Goal: Task Accomplishment & Management: Use online tool/utility

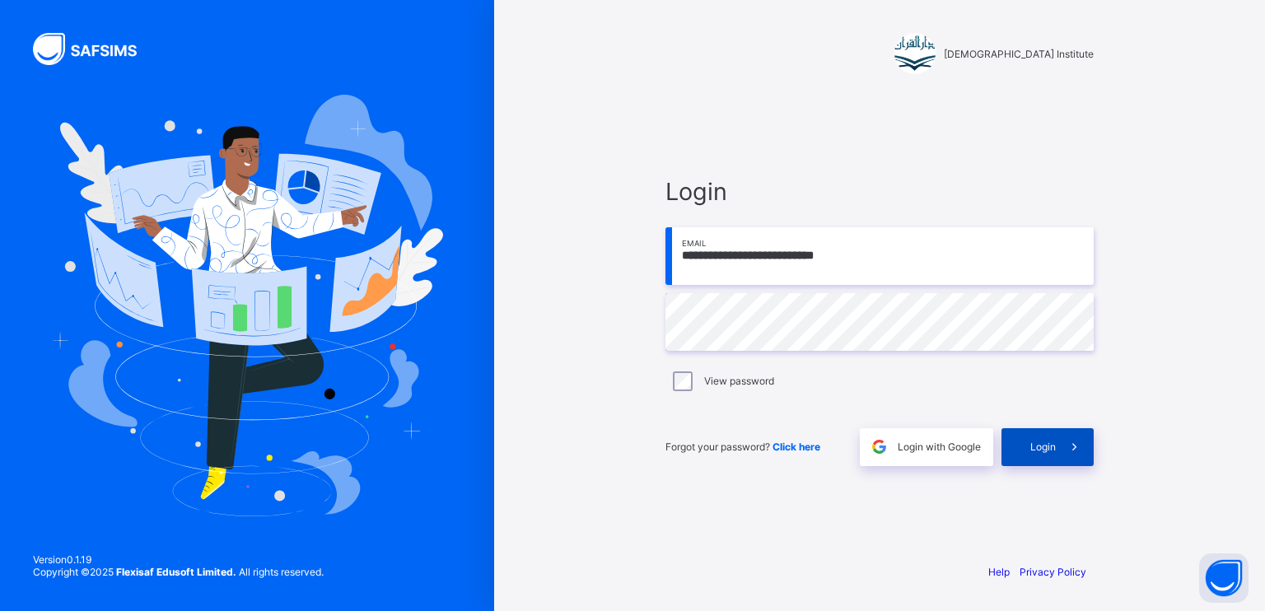
click at [1048, 459] on div "Login" at bounding box center [1047, 447] width 92 height 38
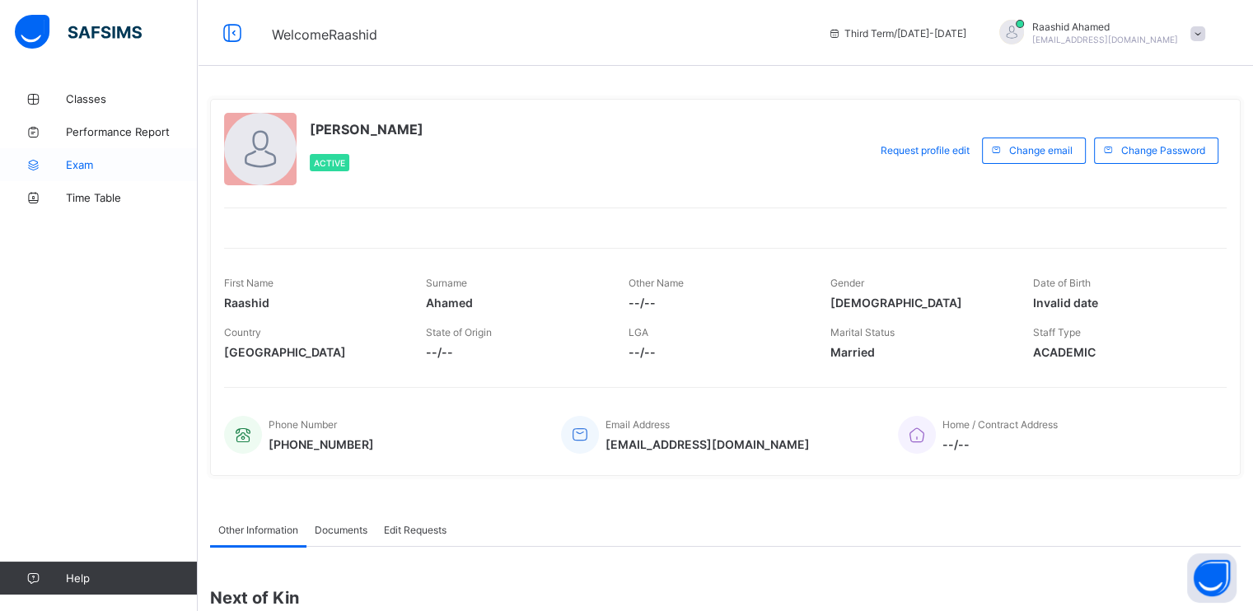
click at [120, 169] on span "Exam" at bounding box center [132, 164] width 132 height 13
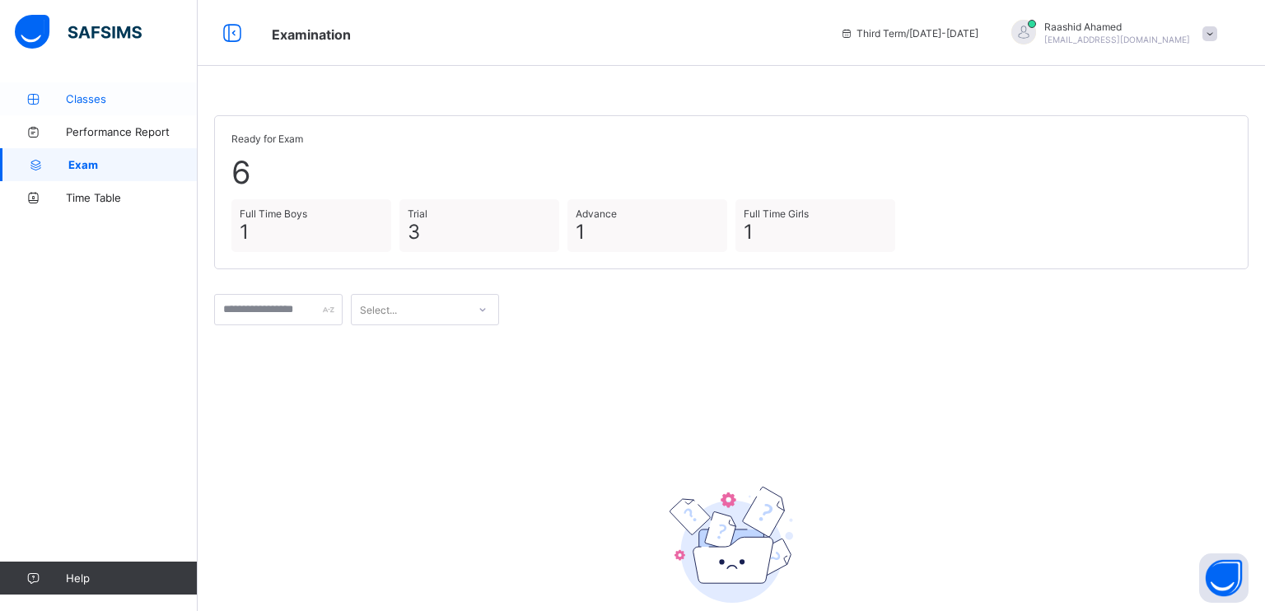
click at [135, 105] on span "Classes" at bounding box center [132, 98] width 132 height 13
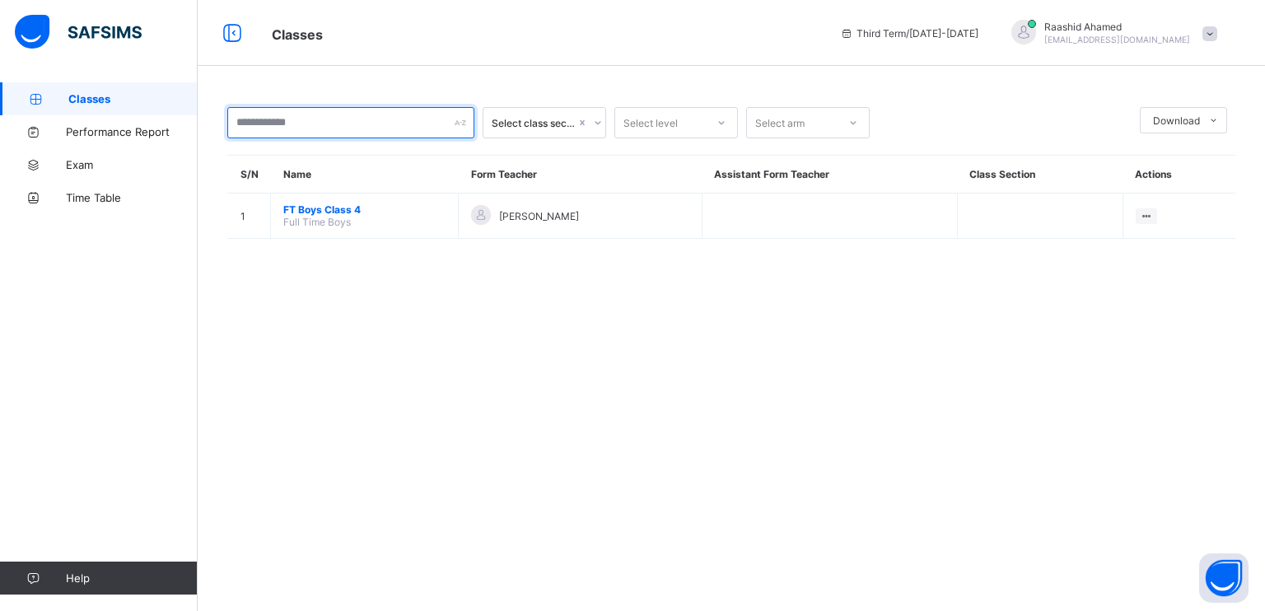
click at [247, 124] on input "text" at bounding box center [350, 122] width 247 height 31
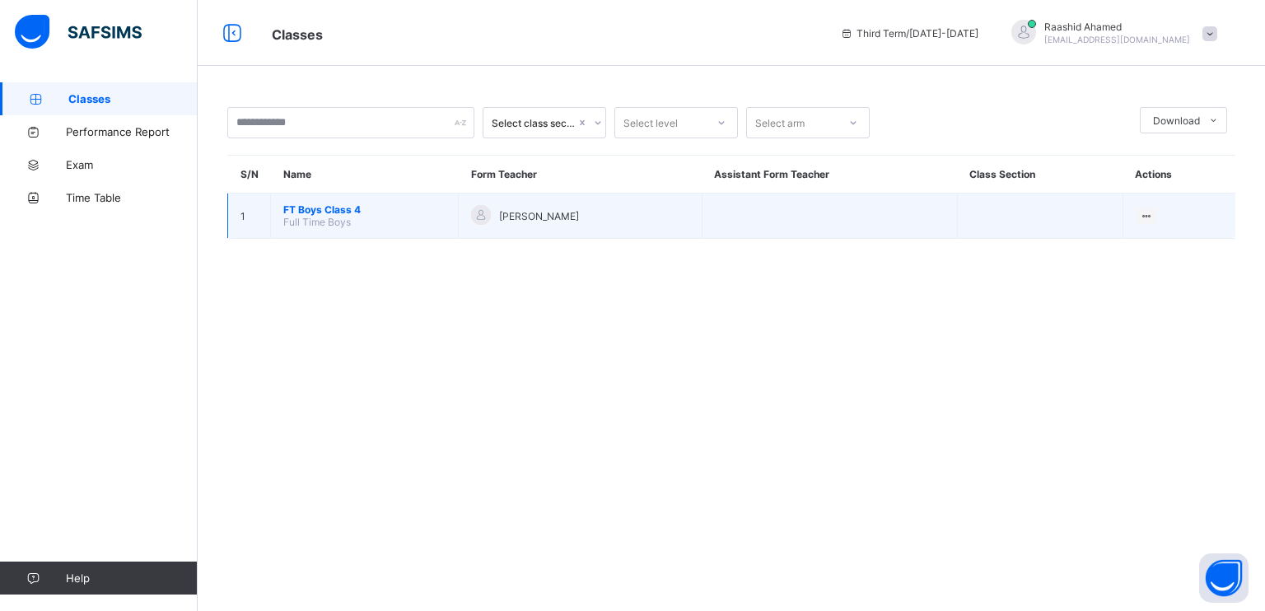
click at [343, 217] on span "Full Time Boys" at bounding box center [317, 222] width 68 height 12
click at [338, 207] on span "FT Boys Class 4" at bounding box center [364, 209] width 162 height 12
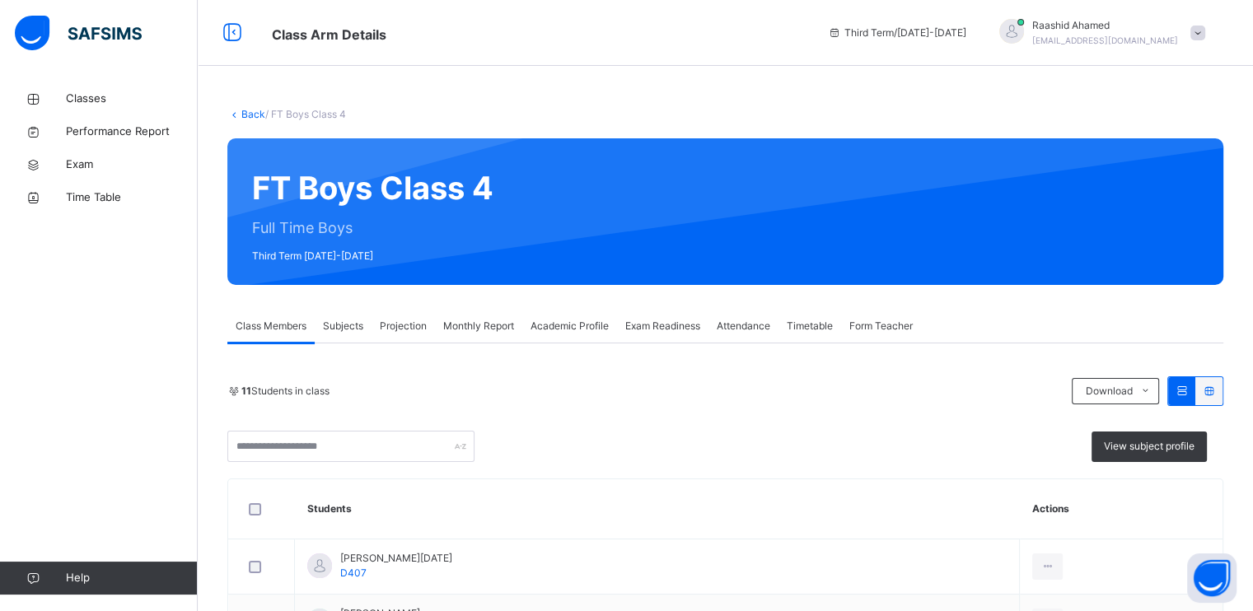
click at [409, 329] on span "Projection" at bounding box center [403, 326] width 47 height 15
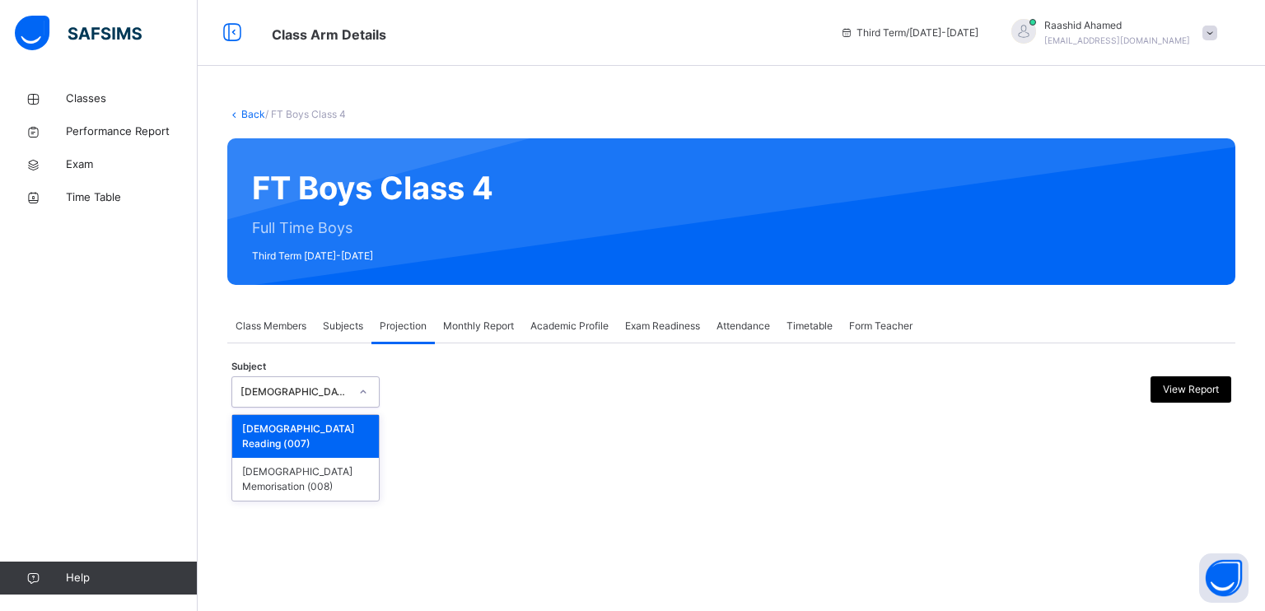
click at [310, 386] on div "[DEMOGRAPHIC_DATA] Reading" at bounding box center [294, 392] width 109 height 15
click at [324, 458] on div "[DEMOGRAPHIC_DATA] Memorisation (008)" at bounding box center [305, 479] width 147 height 43
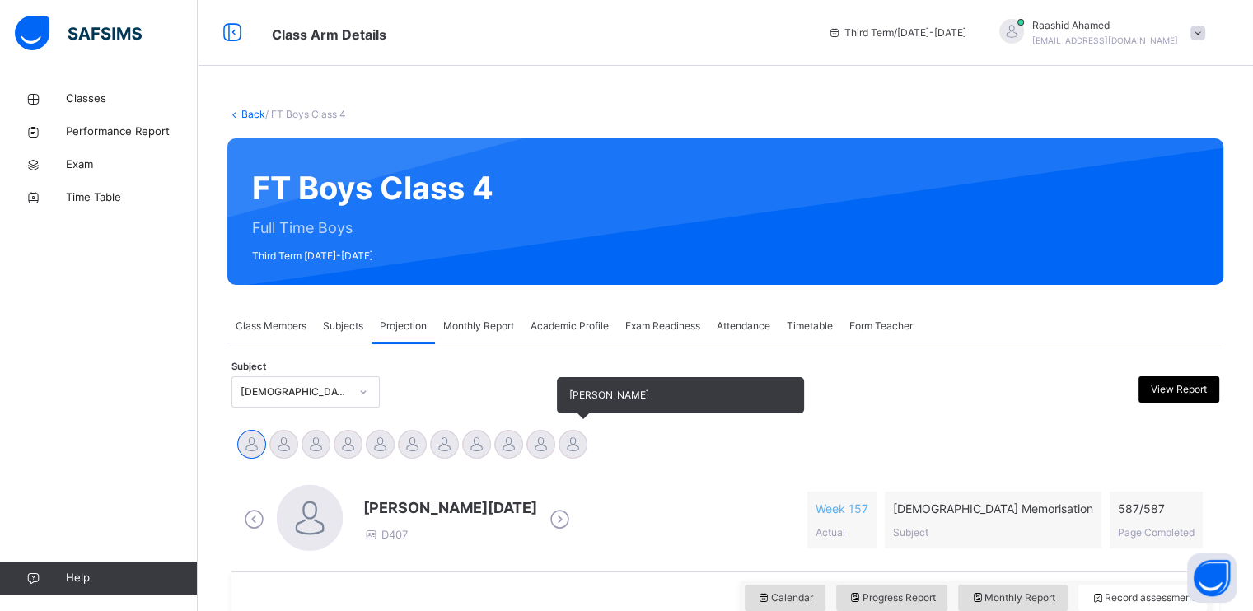
click at [576, 447] on div at bounding box center [572, 444] width 29 height 29
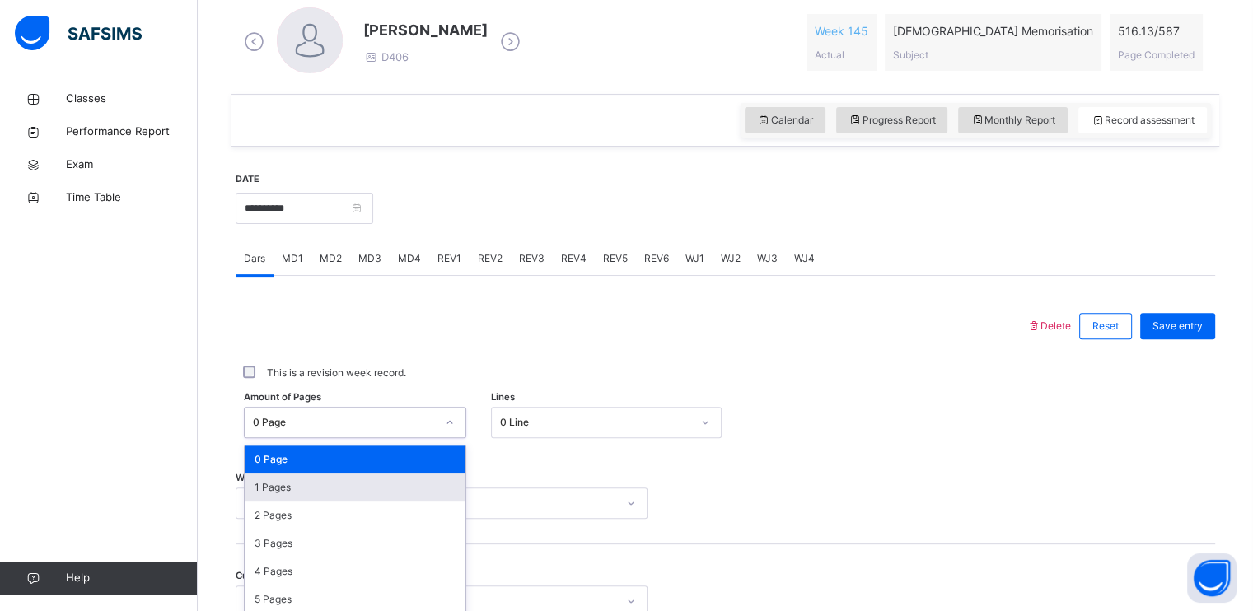
scroll to position [566, 0]
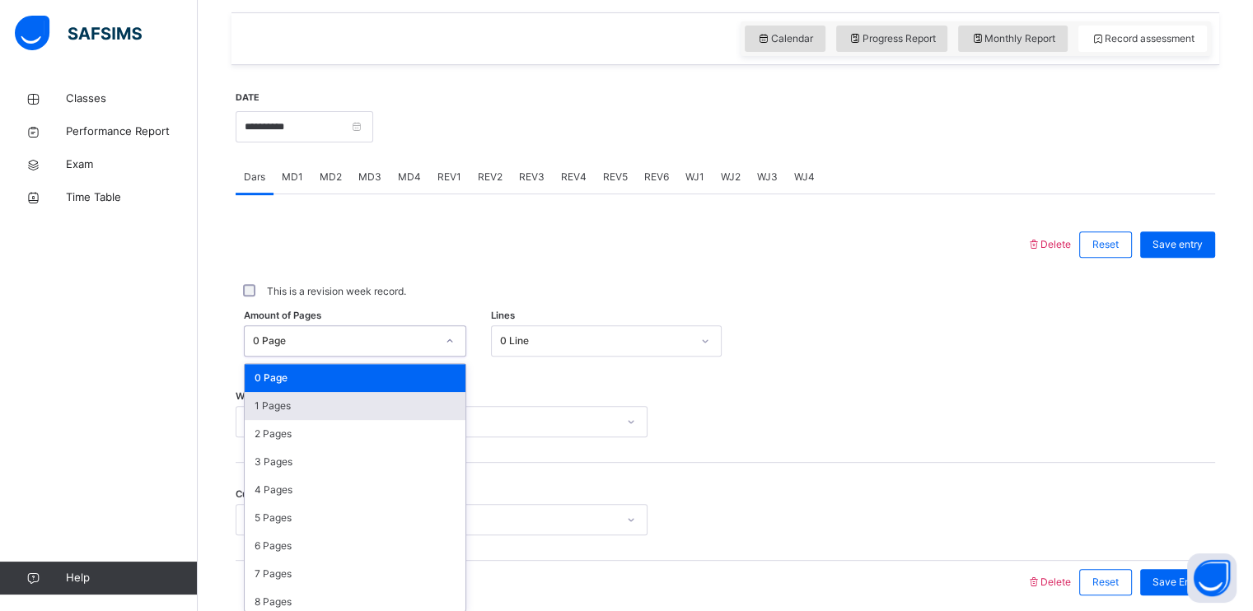
click at [369, 357] on div "option 1 Pages focused, 2 of 588. 588 results available. Use Up and Down to cho…" at bounding box center [355, 340] width 222 height 31
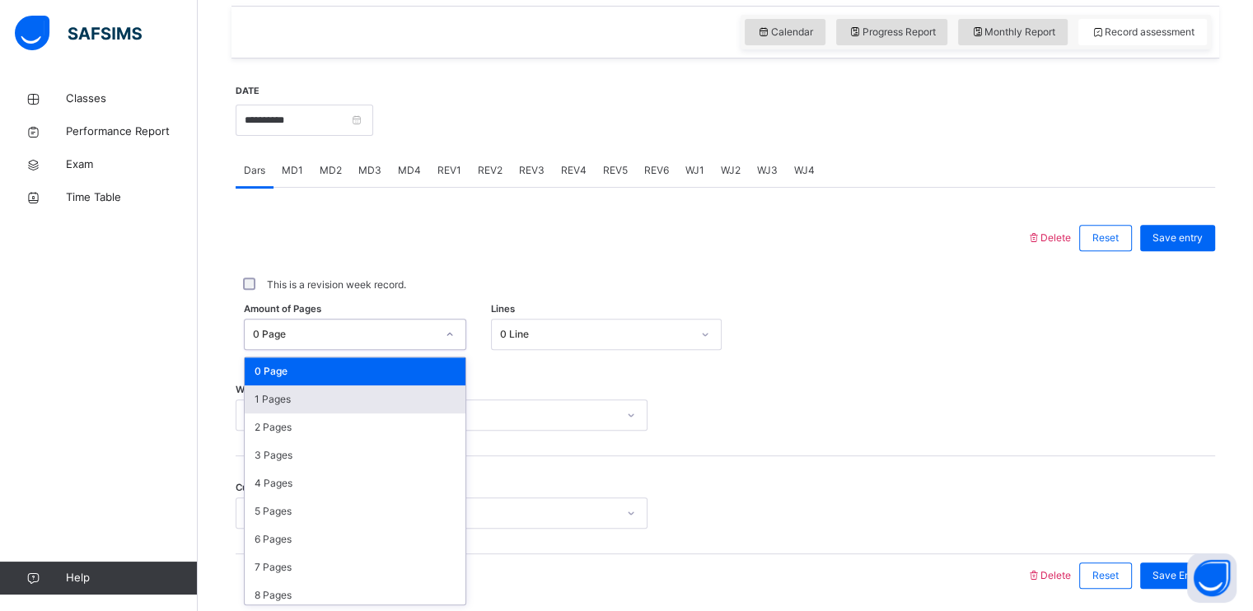
click at [366, 404] on div "1 Pages" at bounding box center [355, 399] width 221 height 28
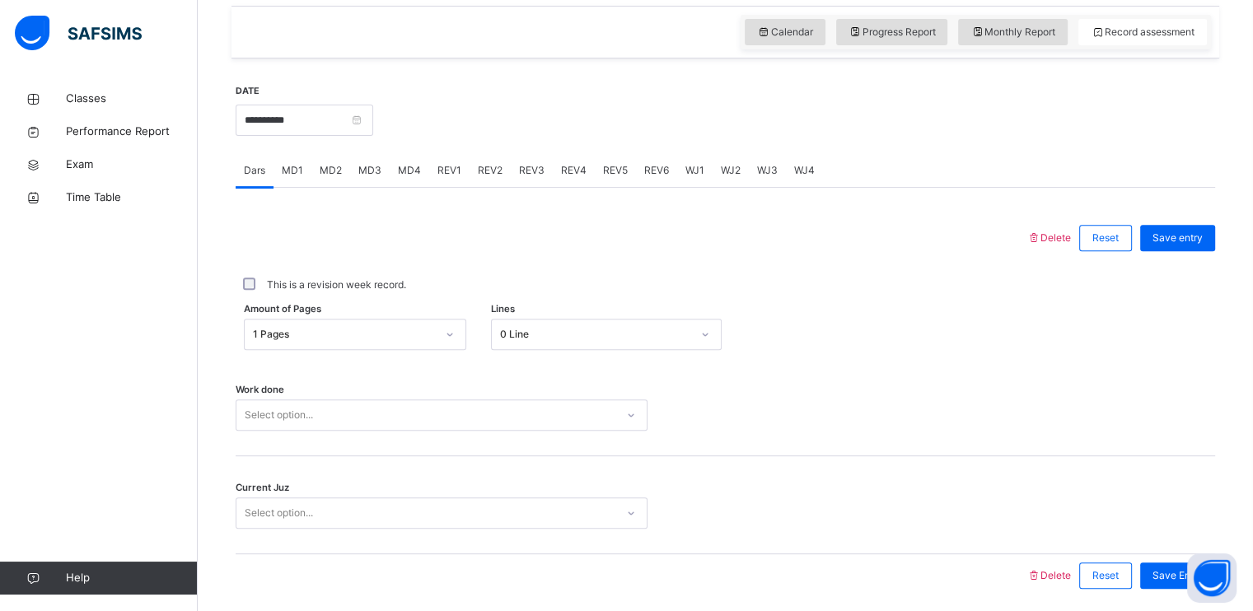
click at [544, 367] on div "Work done Select option..." at bounding box center [725, 407] width 979 height 98
click at [577, 343] on div "Delete Reset Save entry This is a revision week record. Amount of Pages 1 Pages…" at bounding box center [725, 407] width 979 height 380
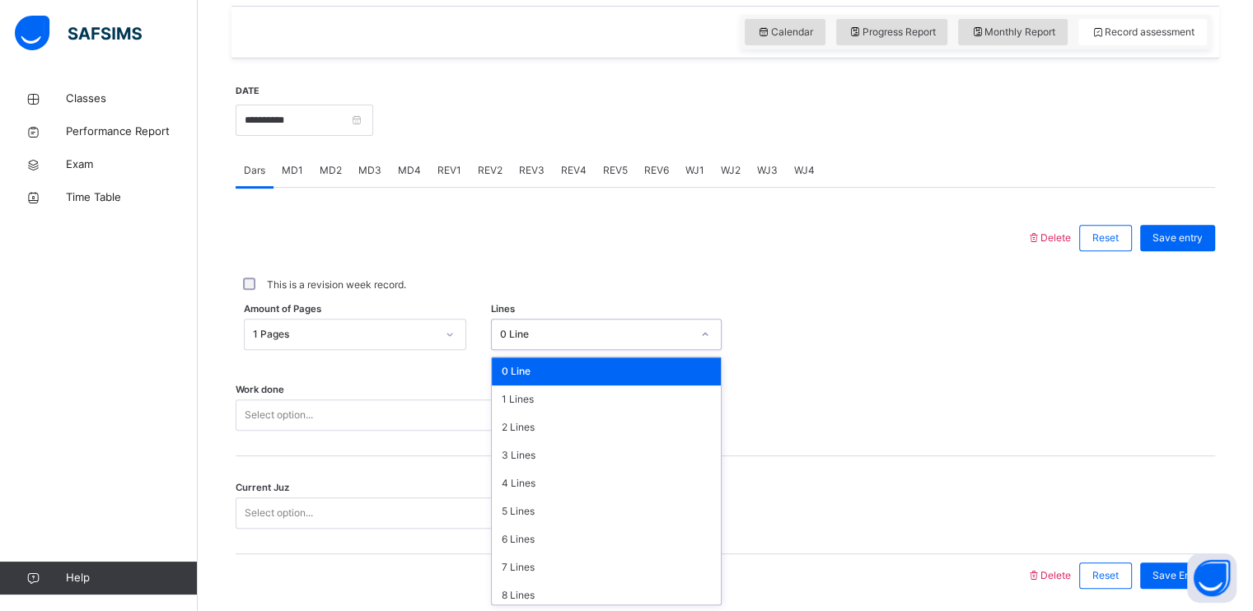
click at [576, 340] on div "0 Line" at bounding box center [591, 335] width 198 height 26
click at [490, 43] on div "**********" at bounding box center [724, 240] width 987 height 772
